Goal: Download file/media

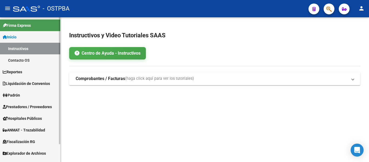
click at [29, 98] on link "Padrón" at bounding box center [30, 95] width 60 height 12
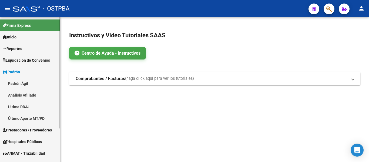
click at [25, 84] on link "Padrón Ágil" at bounding box center [30, 83] width 60 height 12
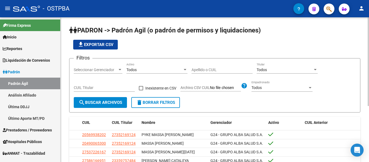
click at [197, 70] on input "Apellido o CUIL" at bounding box center [221, 69] width 61 height 5
paste input "26786554"
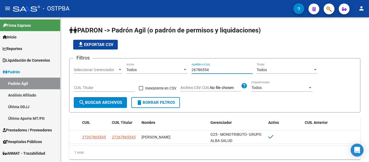
type input "26786554"
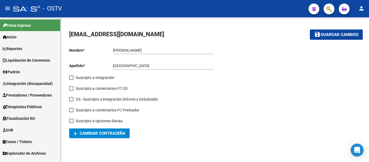
click at [29, 149] on link "Explorador de Archivos" at bounding box center [30, 153] width 60 height 12
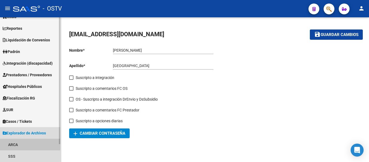
click at [27, 142] on link "ARCA" at bounding box center [30, 144] width 60 height 12
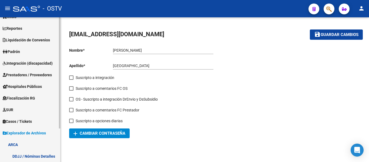
scroll to position [43, 0]
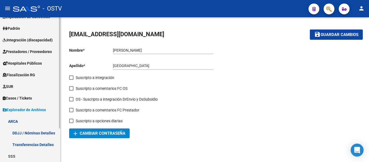
click at [37, 143] on link "Transferencias Detalles" at bounding box center [30, 144] width 60 height 12
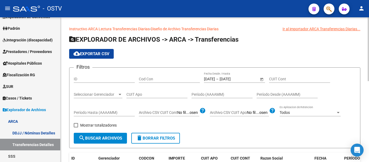
click at [261, 78] on span "Open calendar" at bounding box center [261, 79] width 13 height 13
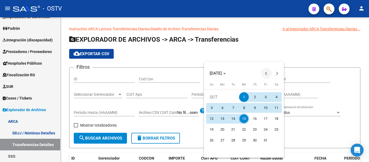
click at [268, 73] on button "Previous month" at bounding box center [266, 73] width 11 height 11
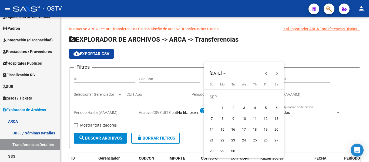
click at [225, 106] on span "1" at bounding box center [222, 108] width 10 height 10
type input "[DATE]"
click at [277, 73] on button "Next month" at bounding box center [277, 73] width 11 height 11
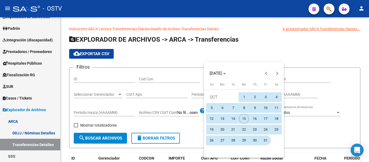
click at [263, 137] on span "31" at bounding box center [266, 140] width 10 height 10
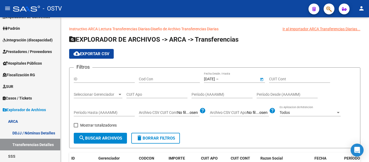
type input "31/10/2025"
click at [262, 81] on span "Open calendar" at bounding box center [261, 79] width 13 height 13
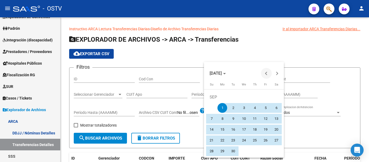
click at [266, 72] on button "Previous month" at bounding box center [266, 73] width 11 height 11
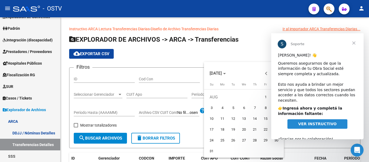
click at [256, 69] on div "AUG 2025" at bounding box center [243, 73] width 77 height 11
click at [357, 42] on span "Cerrar" at bounding box center [353, 42] width 19 height 19
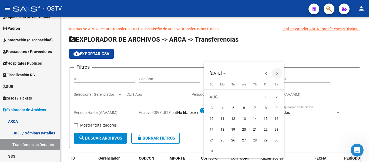
click at [279, 75] on span "Next month" at bounding box center [277, 73] width 11 height 11
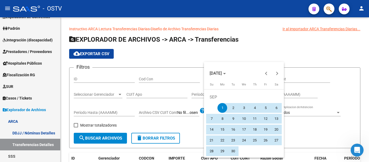
click at [235, 148] on span "30" at bounding box center [233, 151] width 10 height 10
type input "[DATE]"
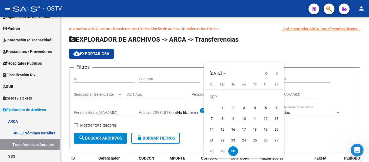
click at [223, 105] on span "1" at bounding box center [222, 108] width 10 height 10
type input "[DATE]"
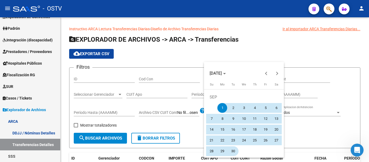
click at [229, 148] on span "30" at bounding box center [233, 151] width 10 height 10
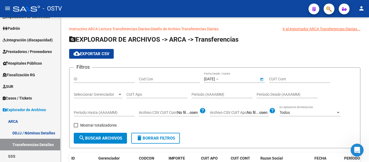
type input "[DATE]"
click at [94, 138] on span "search Buscar Archivos" at bounding box center [100, 138] width 43 height 5
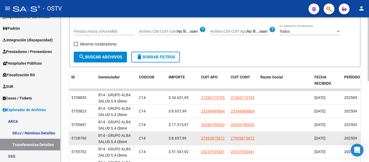
scroll to position [27, 0]
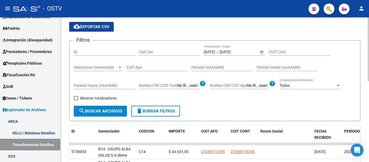
click at [98, 25] on span "cloud_download Exportar CSV" at bounding box center [91, 26] width 36 height 5
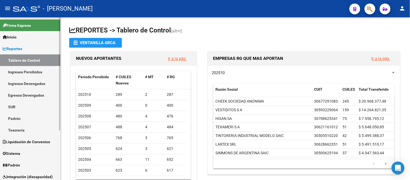
click at [25, 161] on link "Padrón" at bounding box center [30, 165] width 60 height 12
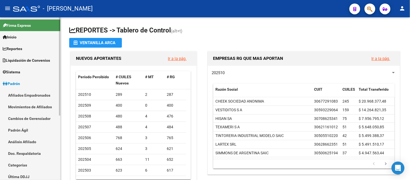
click at [28, 82] on link "Padrón" at bounding box center [30, 83] width 60 height 12
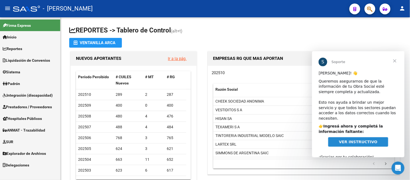
click at [45, 150] on span "Explorador de Archivos" at bounding box center [24, 153] width 43 height 6
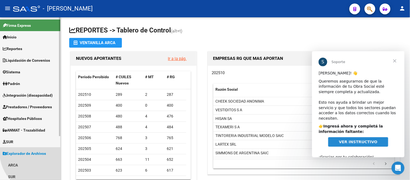
scroll to position [30, 0]
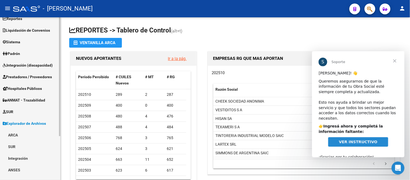
click at [34, 133] on link "ARCA" at bounding box center [30, 135] width 60 height 12
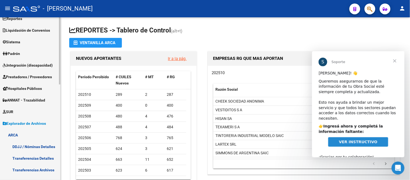
scroll to position [90, 0]
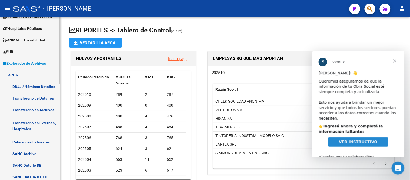
click at [40, 96] on link "Transferencias Detalles" at bounding box center [30, 98] width 60 height 12
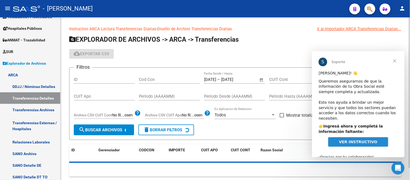
click at [261, 80] on span "Open calendar" at bounding box center [261, 79] width 13 height 13
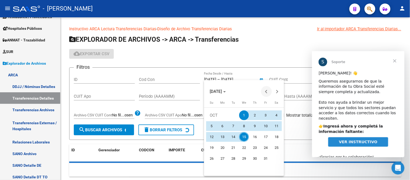
click at [269, 92] on span "Previous month" at bounding box center [266, 91] width 11 height 11
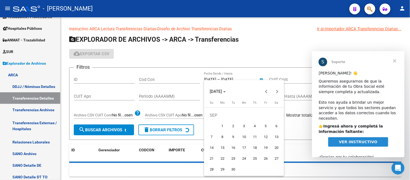
click at [222, 123] on span "1" at bounding box center [222, 126] width 10 height 10
type input "[DATE]"
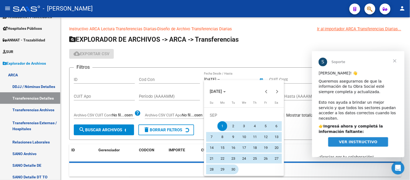
click at [235, 165] on span "30" at bounding box center [233, 169] width 10 height 10
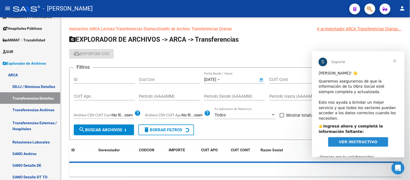
type input "[DATE]"
click at [125, 131] on button "search Buscar Archivos" at bounding box center [104, 129] width 60 height 11
click at [395, 62] on span "Cerrar" at bounding box center [393, 60] width 19 height 19
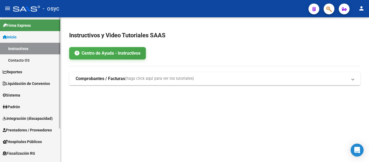
click at [40, 108] on link "Padrón" at bounding box center [30, 107] width 60 height 12
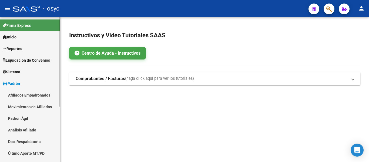
click at [32, 83] on link "Padrón" at bounding box center [30, 83] width 60 height 12
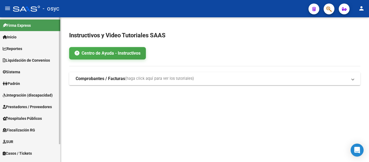
scroll to position [20, 0]
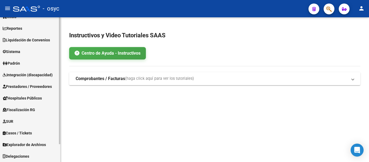
click at [45, 144] on span "Explorador de Archivos" at bounding box center [24, 144] width 43 height 6
click at [38, 154] on link "ARCA" at bounding box center [30, 156] width 60 height 12
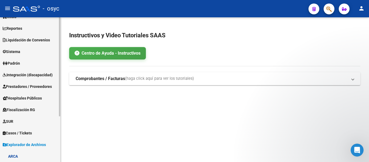
scroll to position [67, 0]
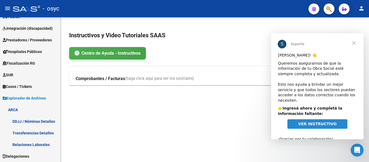
click at [353, 42] on span "Cerrar" at bounding box center [353, 42] width 19 height 19
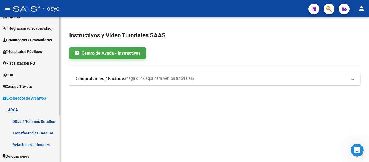
click at [35, 132] on link "Transferencias Detalles" at bounding box center [30, 133] width 60 height 12
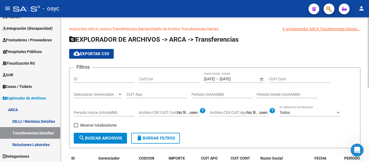
click at [264, 79] on span "Open calendar" at bounding box center [261, 79] width 13 height 13
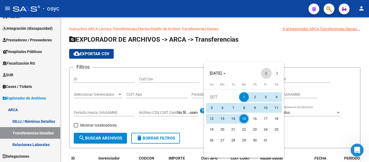
click at [269, 71] on span "Previous month" at bounding box center [266, 73] width 11 height 11
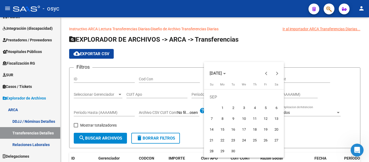
click at [222, 109] on span "1" at bounding box center [222, 108] width 10 height 10
type input "[DATE]"
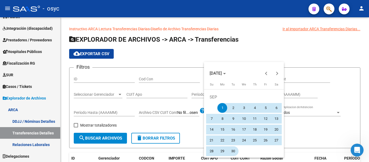
click at [233, 150] on span "30" at bounding box center [233, 151] width 10 height 10
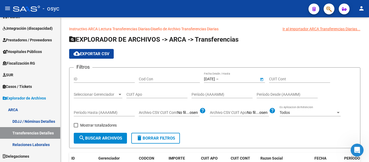
type input "[DATE]"
click at [99, 145] on form "Filtros ID Cod Con [DATE] [DATE] – [DATE] Fecha fin Fecha Desde / Hasta CUIT Co…" at bounding box center [214, 107] width 291 height 81
click at [99, 141] on button "search Buscar Archivos" at bounding box center [100, 138] width 53 height 11
click at [85, 51] on button "cloud_download Exportar CSV" at bounding box center [91, 54] width 45 height 10
